Goal: Use online tool/utility: Use online tool/utility

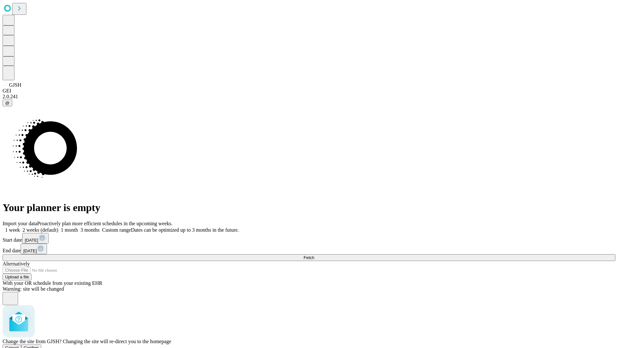
click at [39, 345] on span "Confirm" at bounding box center [31, 347] width 15 height 5
click at [78, 227] on label "1 month" at bounding box center [68, 229] width 20 height 5
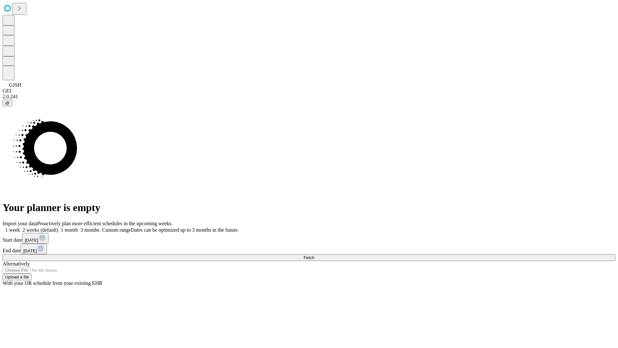
click at [314, 255] on span "Fetch" at bounding box center [309, 257] width 11 height 5
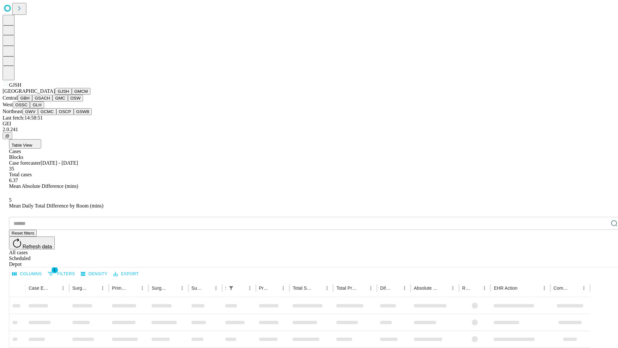
click at [72, 95] on button "GMCM" at bounding box center [81, 91] width 19 height 7
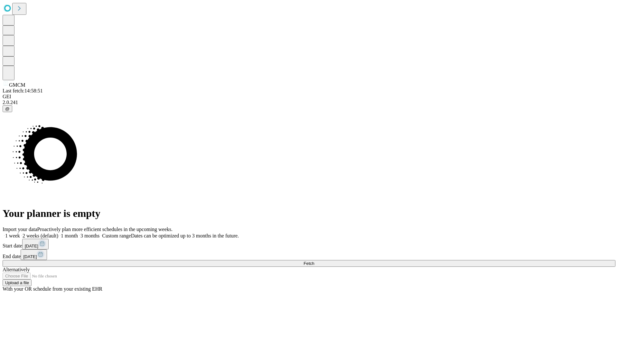
click at [78, 233] on label "1 month" at bounding box center [68, 235] width 20 height 5
click at [314, 261] on span "Fetch" at bounding box center [309, 263] width 11 height 5
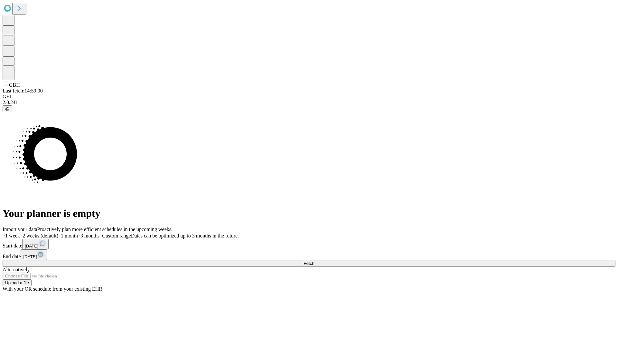
click at [314, 261] on span "Fetch" at bounding box center [309, 263] width 11 height 5
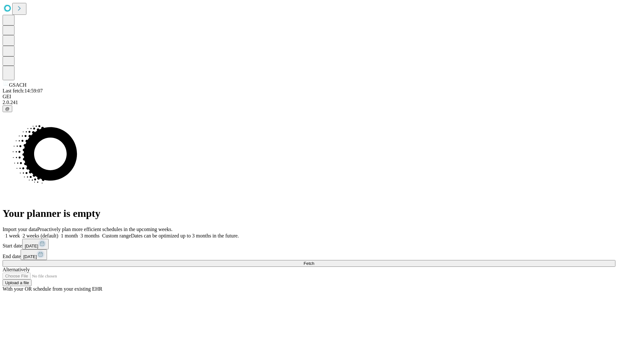
click at [78, 233] on label "1 month" at bounding box center [68, 235] width 20 height 5
click at [314, 261] on span "Fetch" at bounding box center [309, 263] width 11 height 5
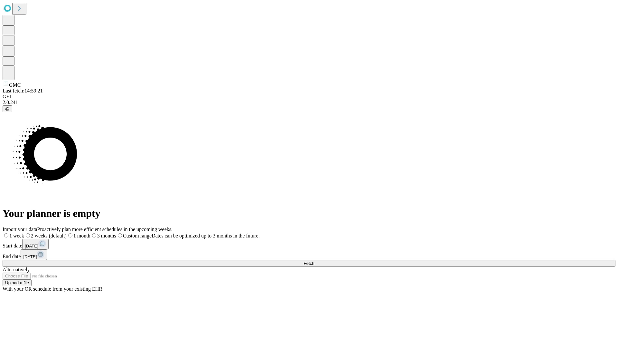
click at [90, 233] on label "1 month" at bounding box center [79, 235] width 24 height 5
click at [314, 261] on span "Fetch" at bounding box center [309, 263] width 11 height 5
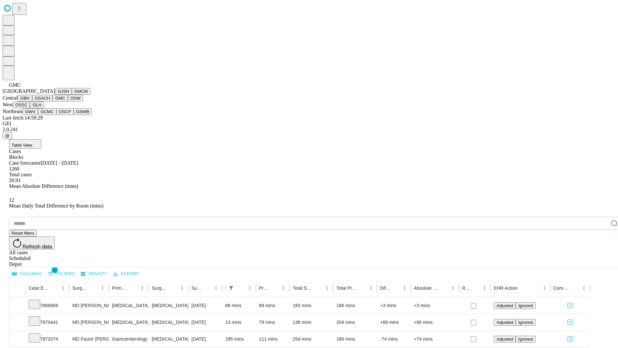
click at [68, 101] on button "OSW" at bounding box center [75, 98] width 15 height 7
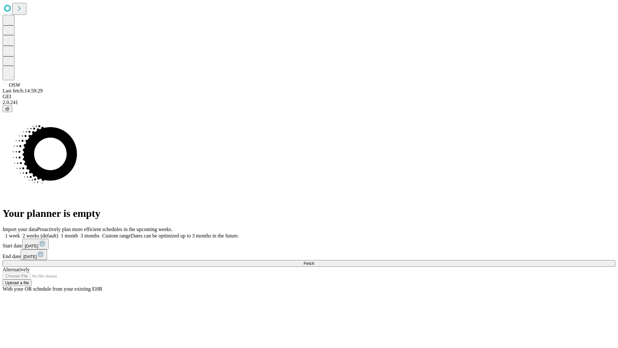
click at [314, 261] on span "Fetch" at bounding box center [309, 263] width 11 height 5
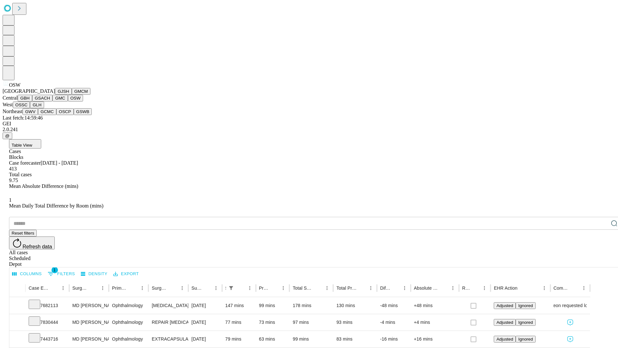
click at [30, 108] on button "OSSC" at bounding box center [21, 104] width 17 height 7
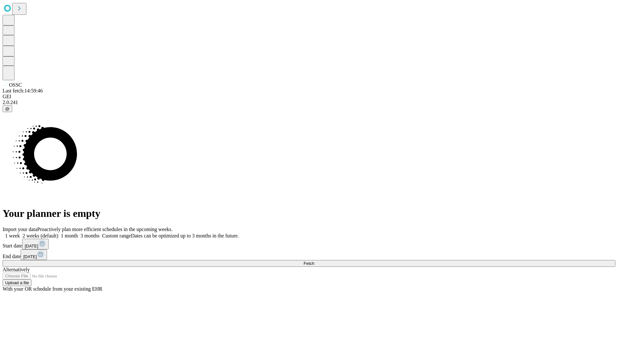
click at [78, 233] on label "1 month" at bounding box center [68, 235] width 20 height 5
click at [314, 261] on span "Fetch" at bounding box center [309, 263] width 11 height 5
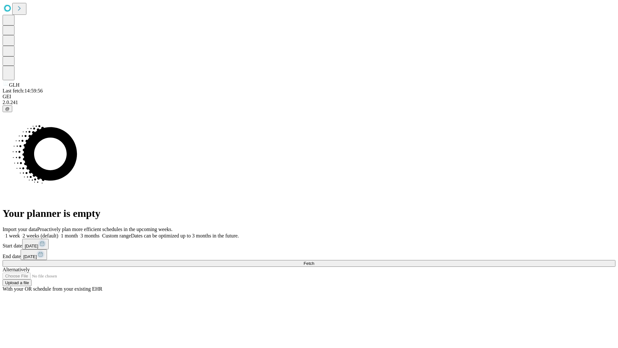
click at [78, 233] on label "1 month" at bounding box center [68, 235] width 20 height 5
click at [314, 261] on span "Fetch" at bounding box center [309, 263] width 11 height 5
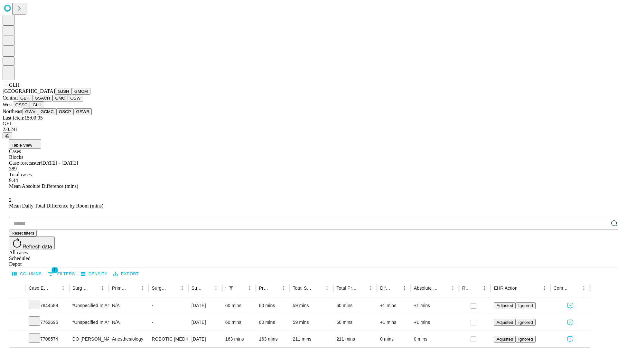
click at [38, 115] on button "GWV" at bounding box center [30, 111] width 15 height 7
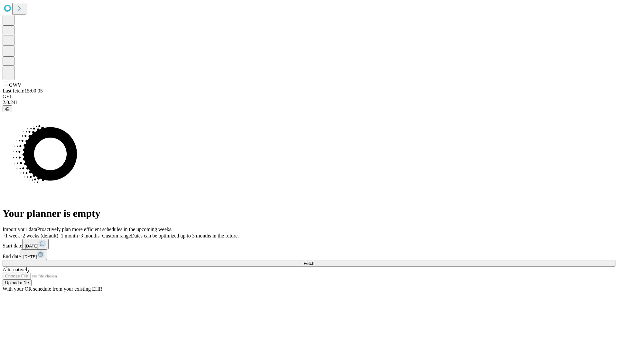
click at [78, 233] on label "1 month" at bounding box center [68, 235] width 20 height 5
click at [314, 261] on span "Fetch" at bounding box center [309, 263] width 11 height 5
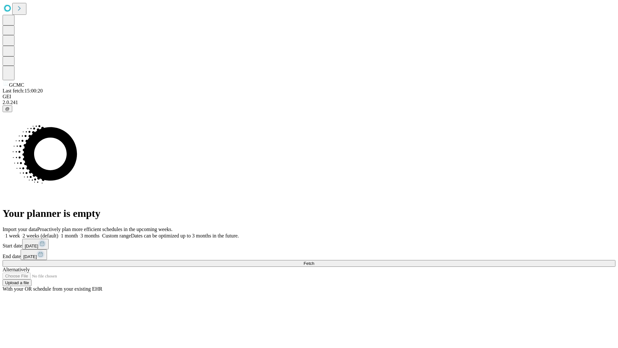
click at [78, 233] on label "1 month" at bounding box center [68, 235] width 20 height 5
click at [314, 261] on span "Fetch" at bounding box center [309, 263] width 11 height 5
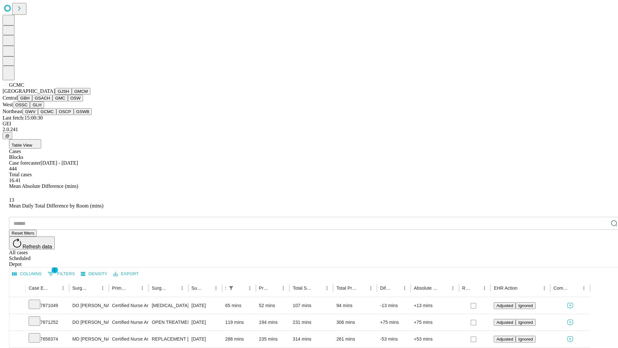
click at [56, 115] on button "OSCP" at bounding box center [64, 111] width 17 height 7
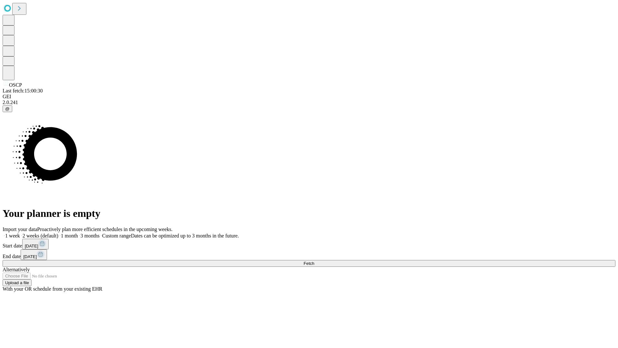
click at [78, 233] on label "1 month" at bounding box center [68, 235] width 20 height 5
click at [314, 261] on span "Fetch" at bounding box center [309, 263] width 11 height 5
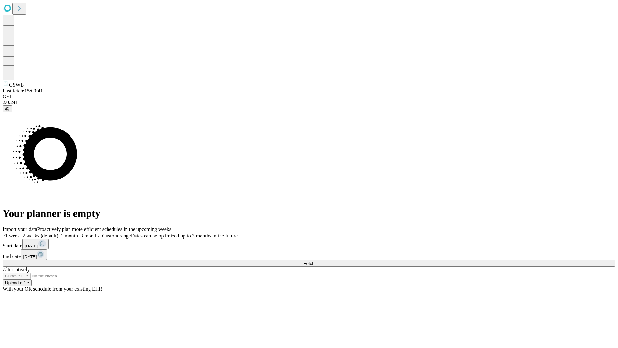
click at [78, 233] on label "1 month" at bounding box center [68, 235] width 20 height 5
click at [314, 261] on span "Fetch" at bounding box center [309, 263] width 11 height 5
